Goal: Use online tool/utility: Utilize a website feature to perform a specific function

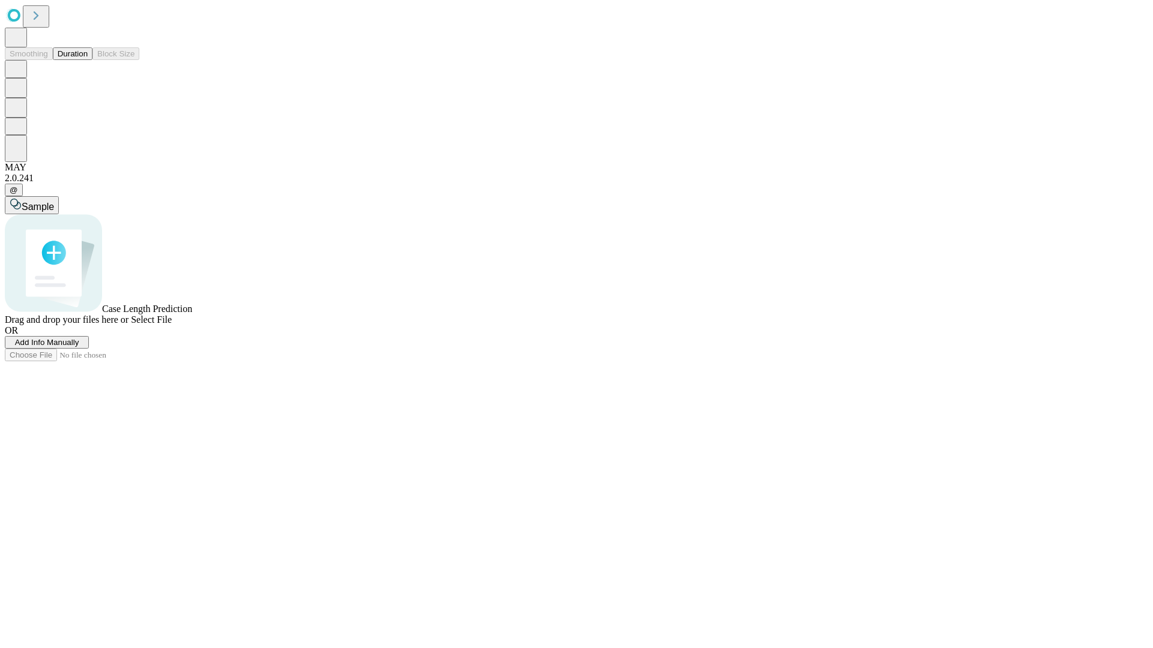
click at [88, 60] on button "Duration" at bounding box center [73, 53] width 40 height 13
click at [54, 202] on span "Sample" at bounding box center [38, 207] width 32 height 10
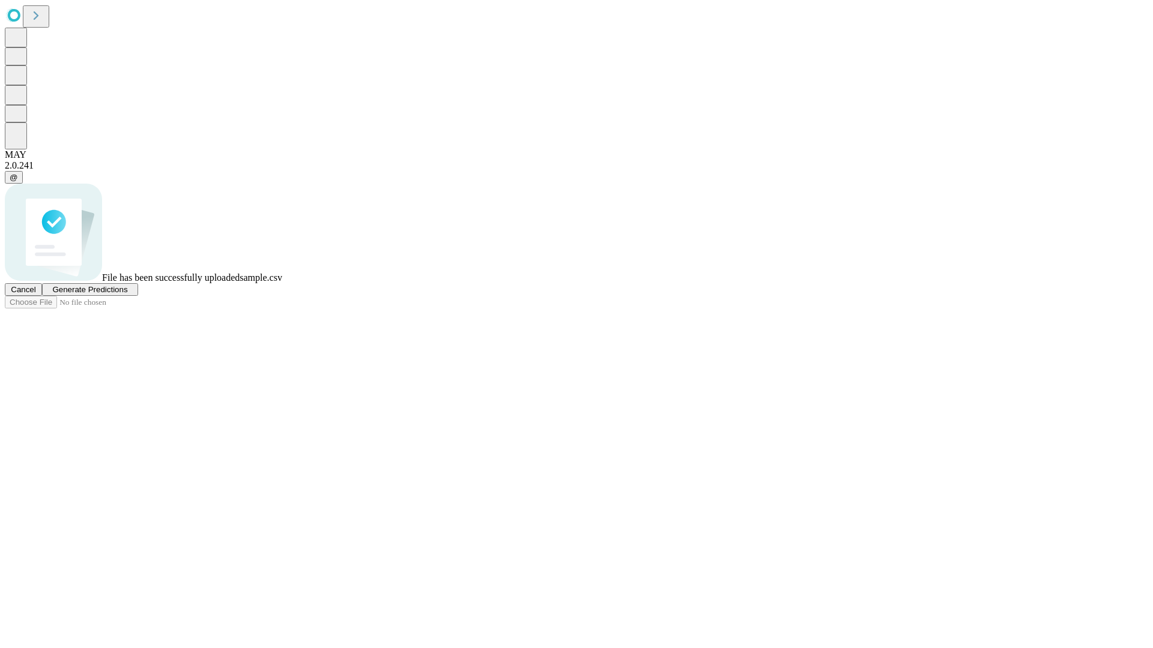
click at [127, 294] on span "Generate Predictions" at bounding box center [89, 289] width 75 height 9
